Goal: Use online tool/utility

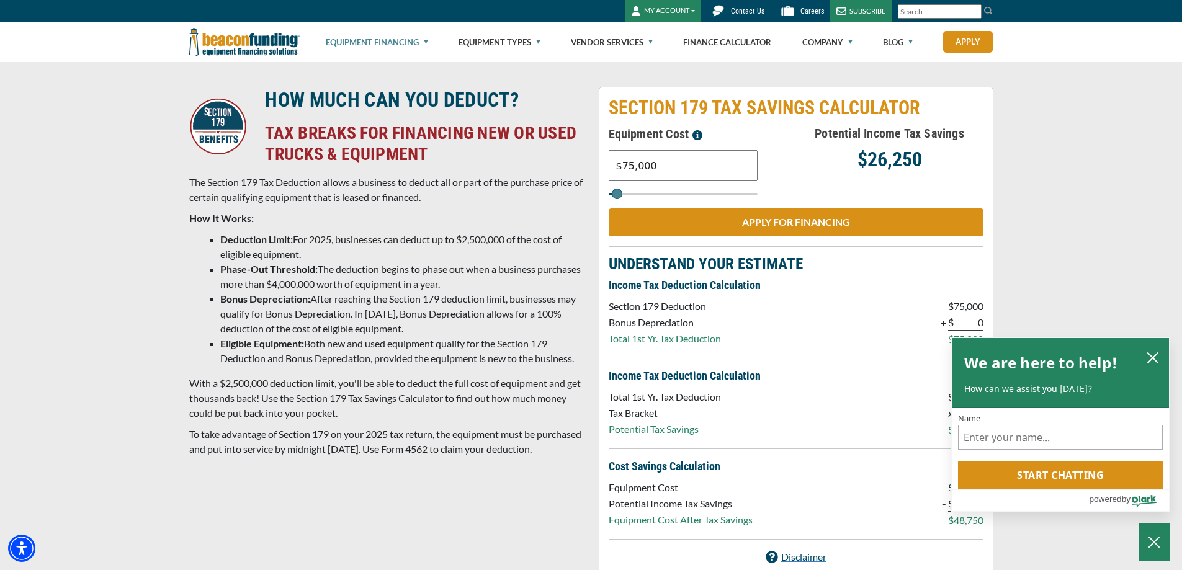
drag, startPoint x: 670, startPoint y: 159, endPoint x: 528, endPoint y: 162, distance: 142.1
click at [528, 162] on div "HOW MUCH CAN YOU DEDUCT? TAX BREAKS FOR FINANCING NEW OR USED TRUCKS & EQUIPMEN…" at bounding box center [591, 331] width 819 height 488
type input "$4,111"
type input "4000"
type input "$41,110"
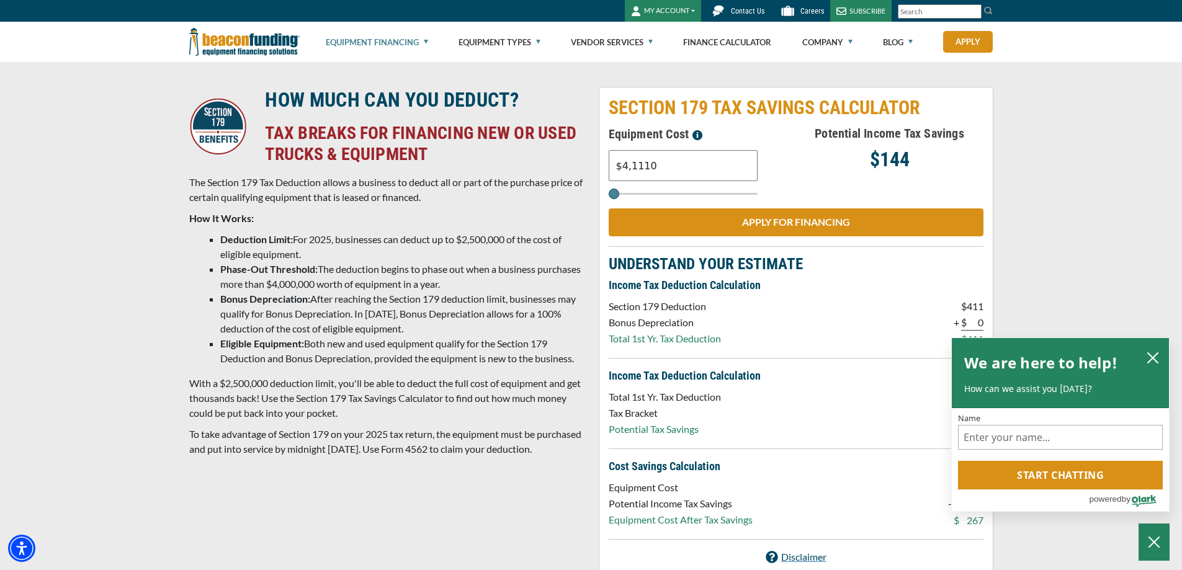
type input "41000"
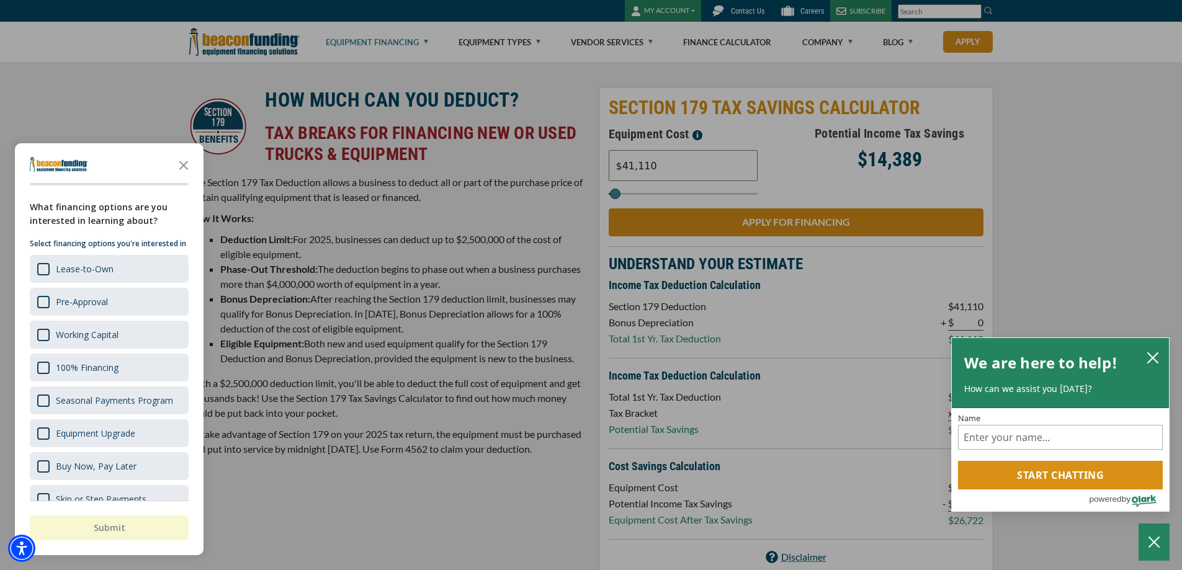
type input "$41,110"
click at [1159, 355] on icon "close chatbox" at bounding box center [1153, 358] width 12 height 12
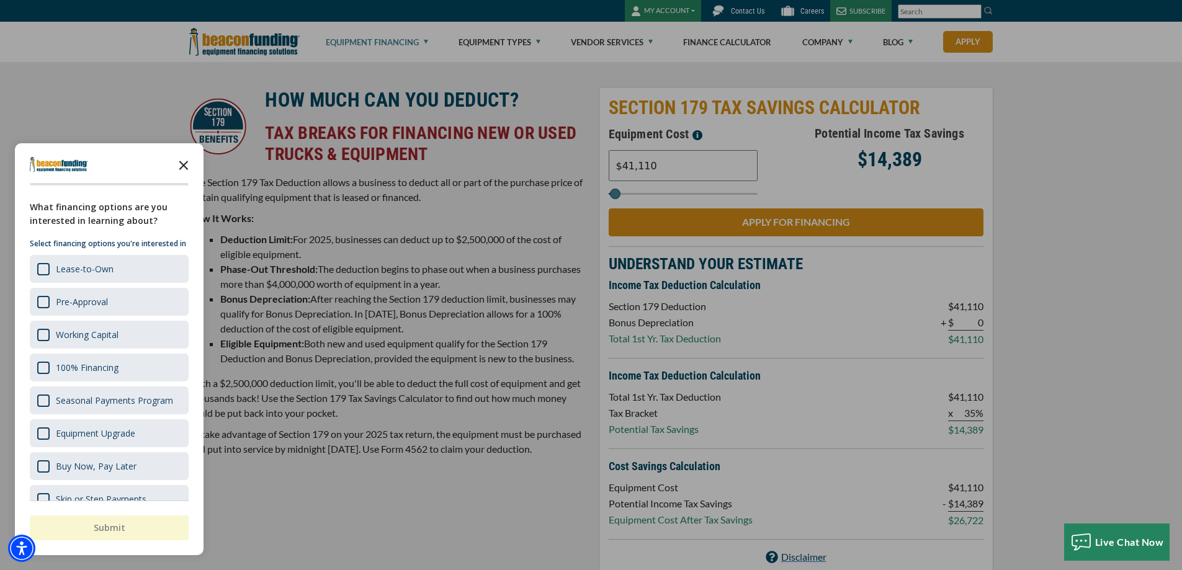
click at [184, 161] on icon "Close the survey" at bounding box center [183, 164] width 25 height 25
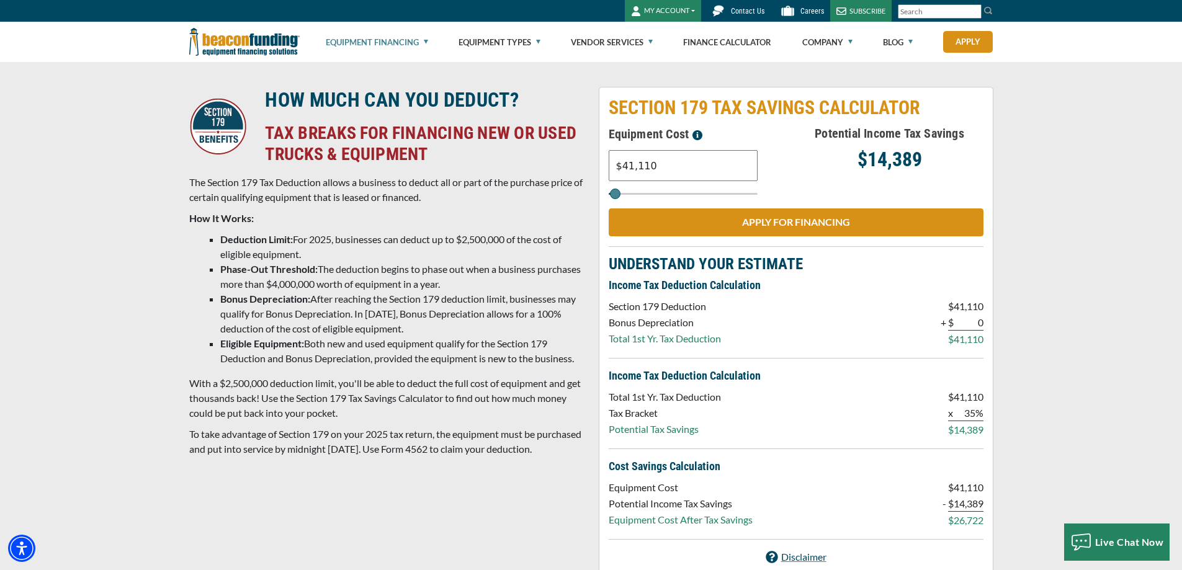
click at [619, 318] on p "Bonus Depreciation" at bounding box center [665, 322] width 112 height 15
